Goal: Task Accomplishment & Management: Complete application form

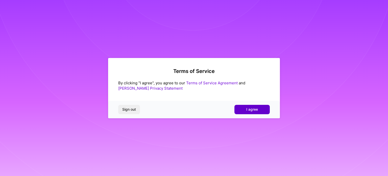
click at [252, 111] on span "I agree" at bounding box center [252, 109] width 12 height 5
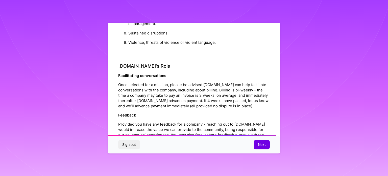
scroll to position [586, 0]
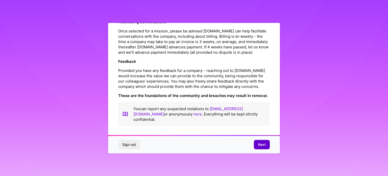
click at [263, 142] on span "Next" at bounding box center [262, 144] width 8 height 5
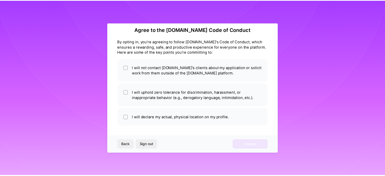
scroll to position [6, 0]
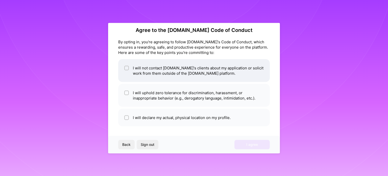
click at [127, 68] on input "checkbox" at bounding box center [127, 68] width 4 height 4
checkbox input "true"
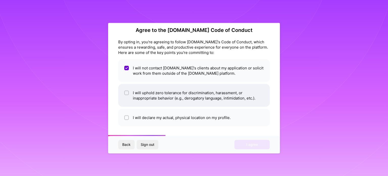
click at [127, 91] on input "checkbox" at bounding box center [127, 93] width 4 height 4
checkbox input "true"
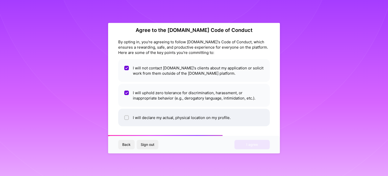
click at [135, 118] on li "I will declare my actual, physical location on my profile." at bounding box center [194, 116] width 152 height 17
checkbox input "true"
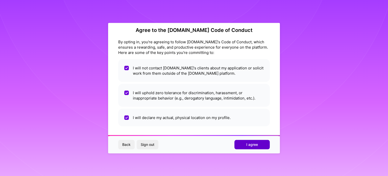
click at [261, 145] on button "I agree" at bounding box center [252, 144] width 35 height 9
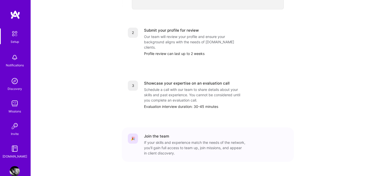
scroll to position [208, 0]
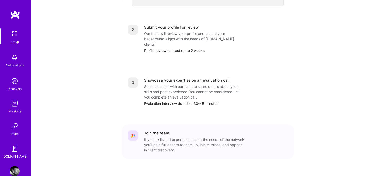
click at [12, 35] on img at bounding box center [14, 33] width 11 height 11
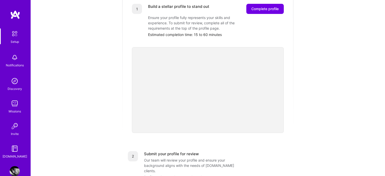
scroll to position [0, 0]
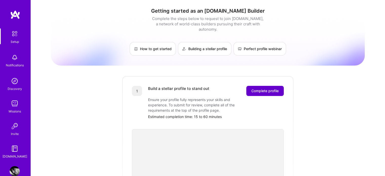
click at [260, 88] on span "Complete profile" at bounding box center [264, 90] width 27 height 5
